Goal: Information Seeking & Learning: Learn about a topic

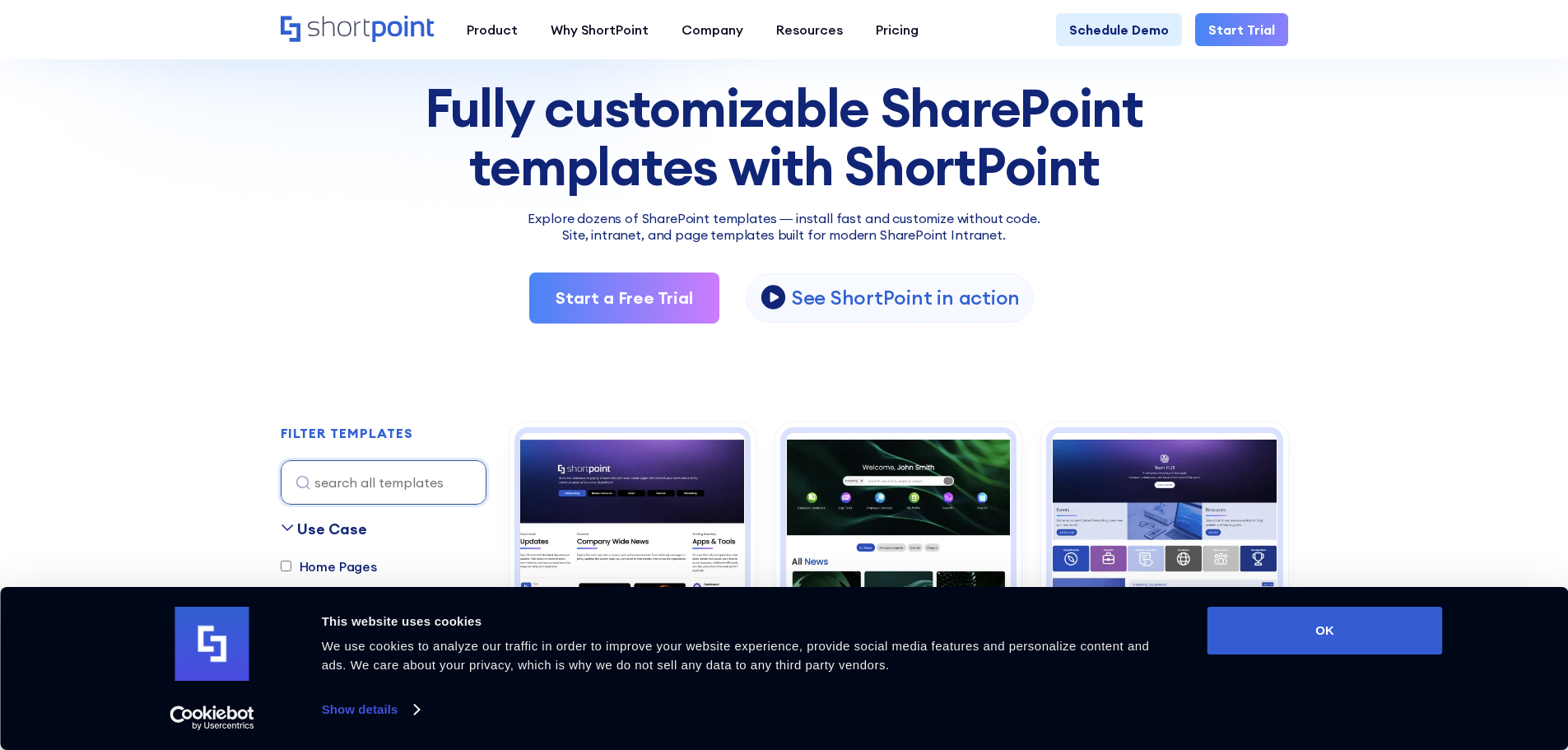
scroll to position [329, 0]
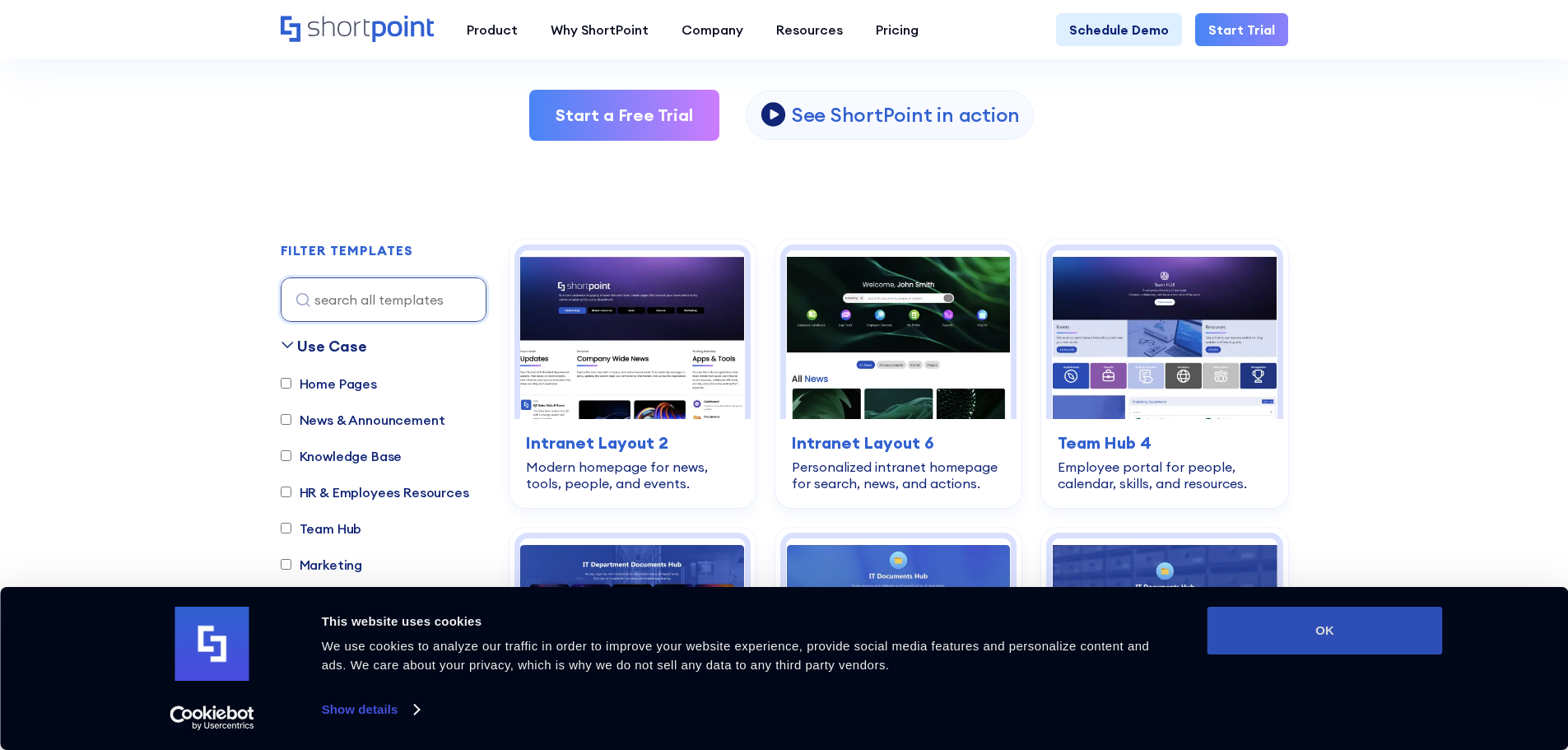
drag, startPoint x: 1296, startPoint y: 633, endPoint x: 1285, endPoint y: 616, distance: 20.2
click at [1296, 632] on button "OK" at bounding box center [1324, 631] width 235 height 48
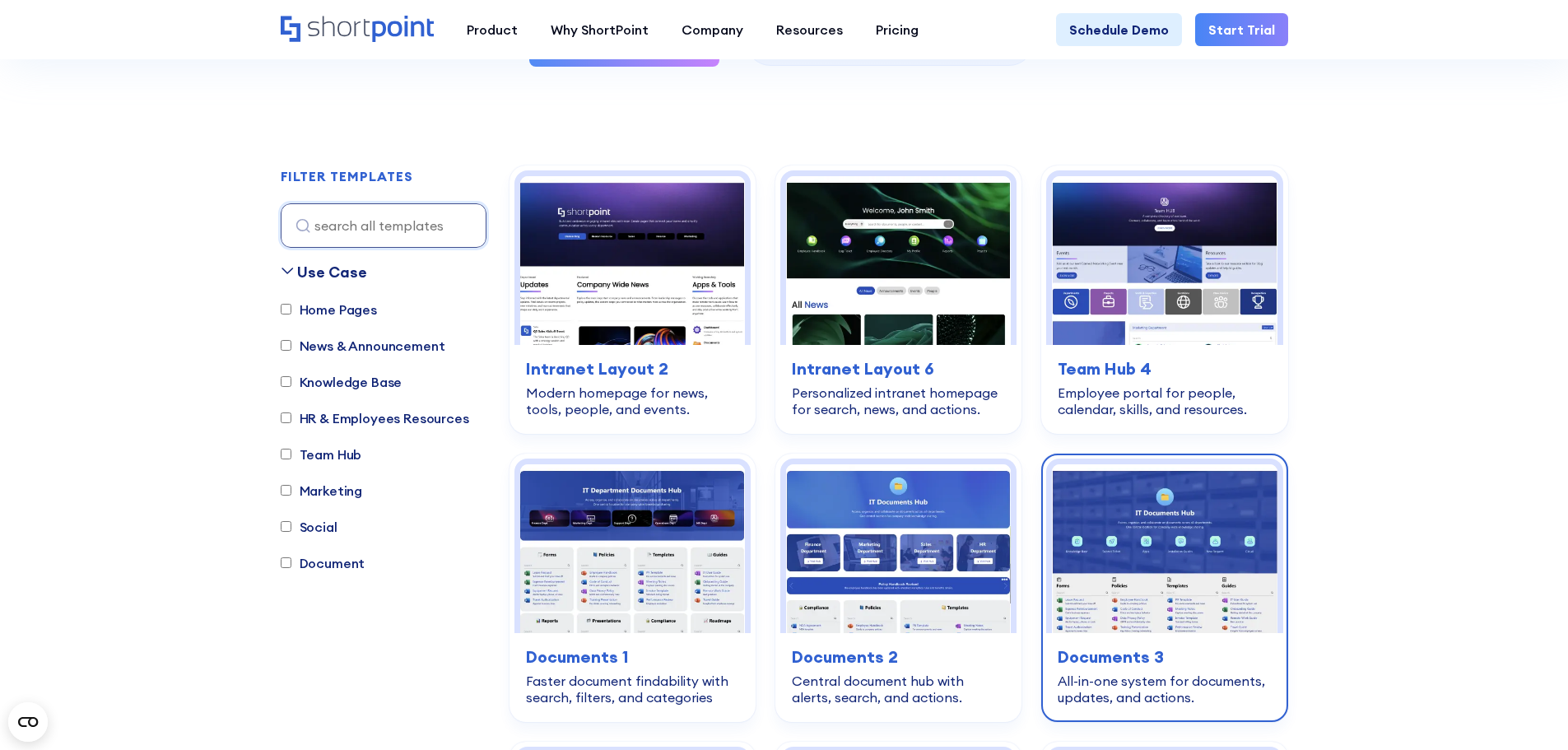
scroll to position [494, 0]
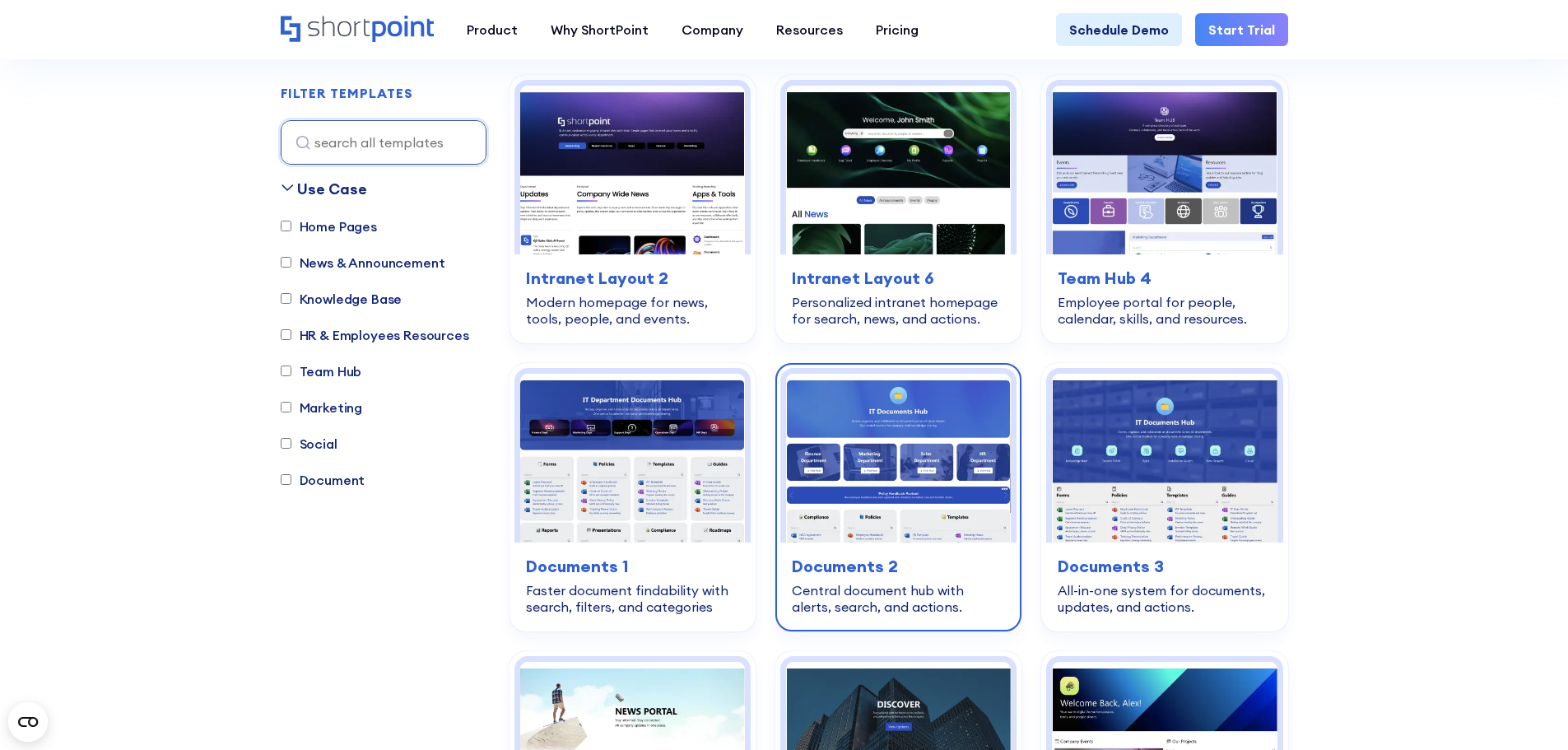
click at [880, 488] on img at bounding box center [898, 458] width 224 height 169
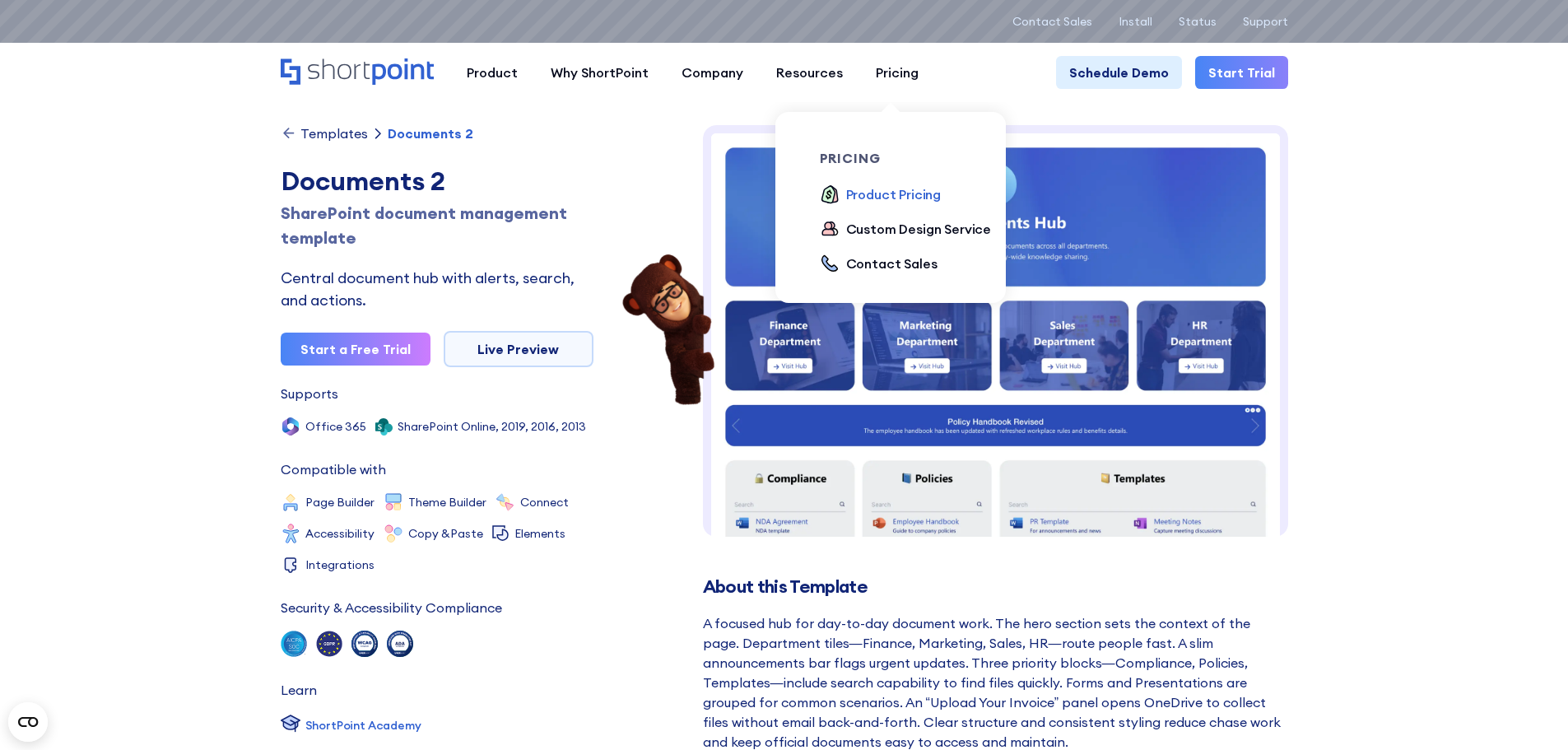
click at [893, 194] on div "Product Pricing" at bounding box center [893, 194] width 95 height 19
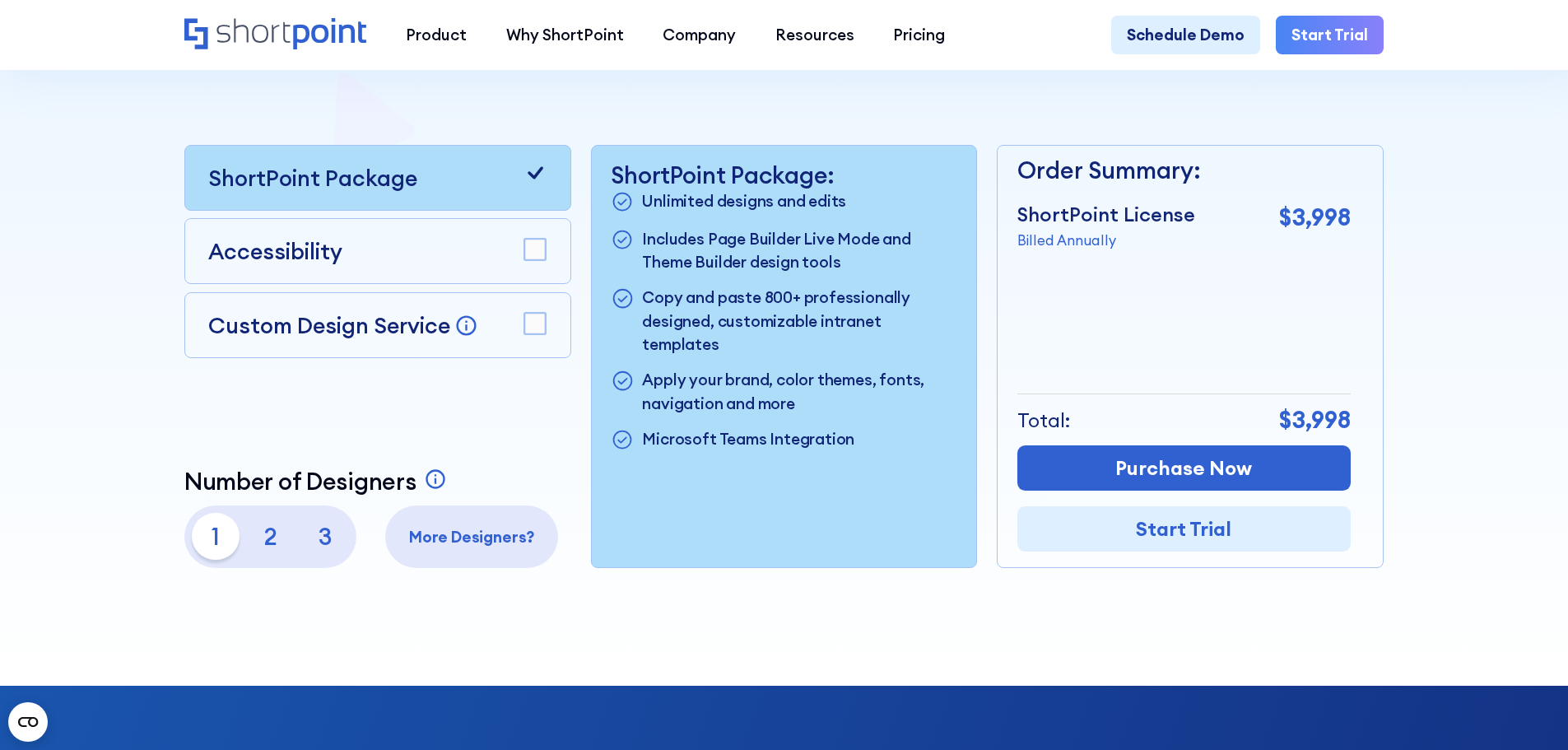
scroll to position [494, 0]
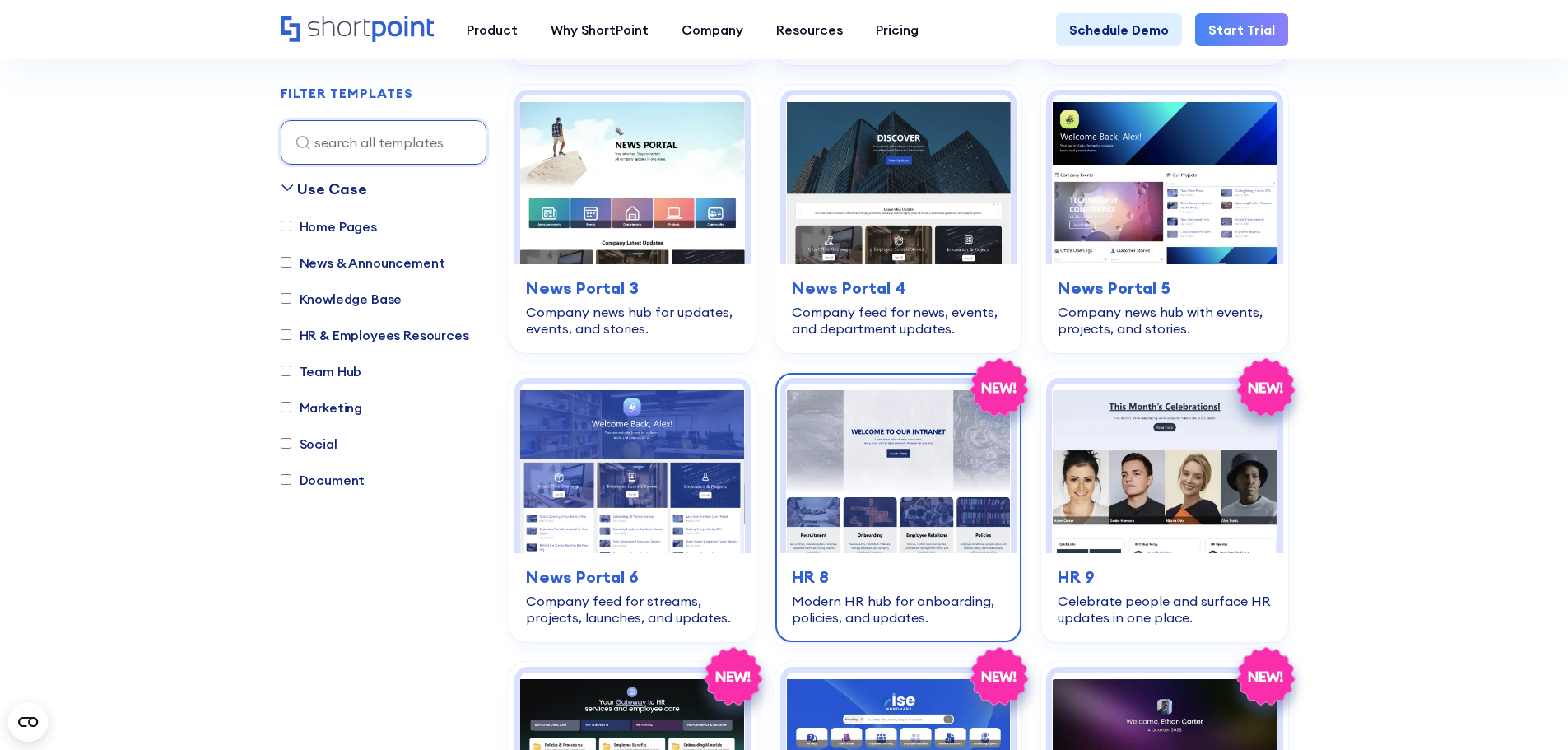
scroll to position [1070, 0]
